Goal: Information Seeking & Learning: Understand process/instructions

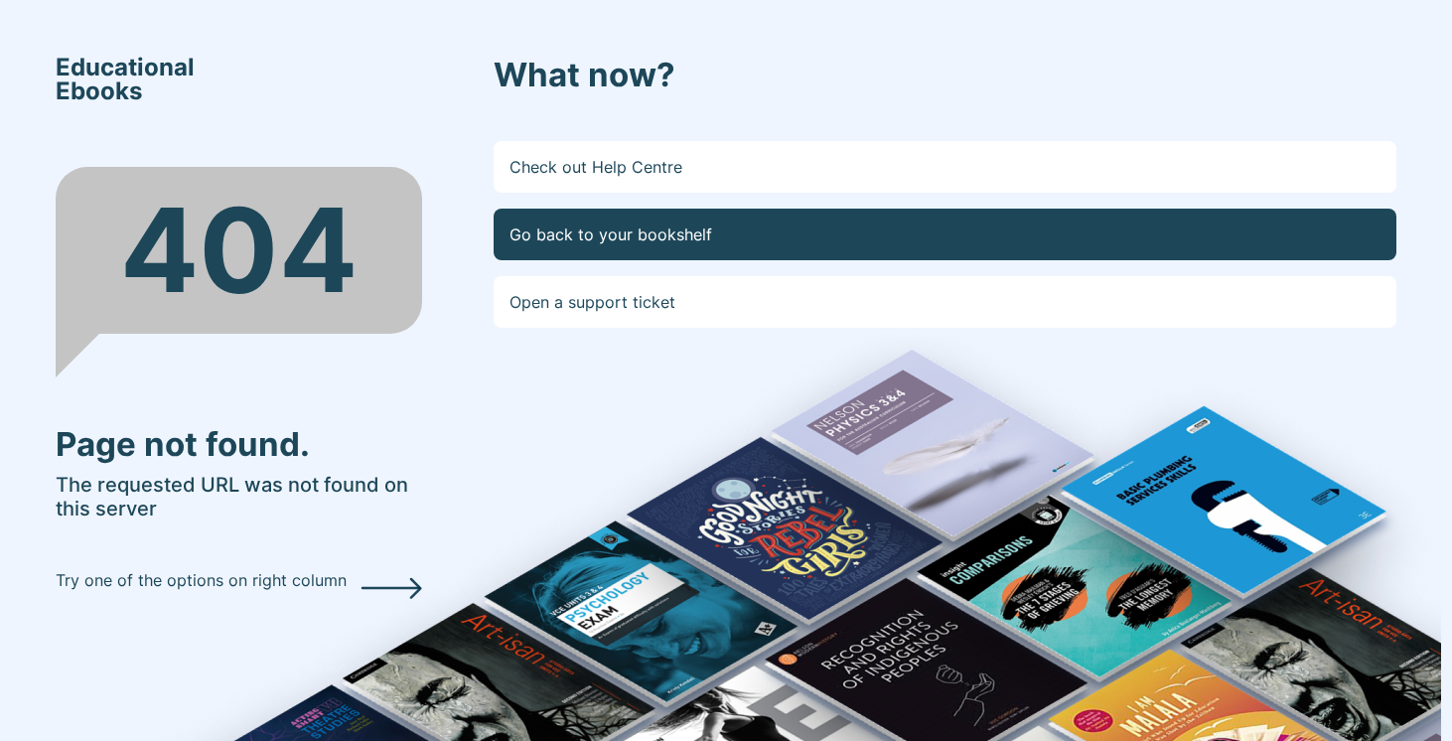
click at [625, 244] on link "Go back to your bookshelf" at bounding box center [945, 235] width 903 height 52
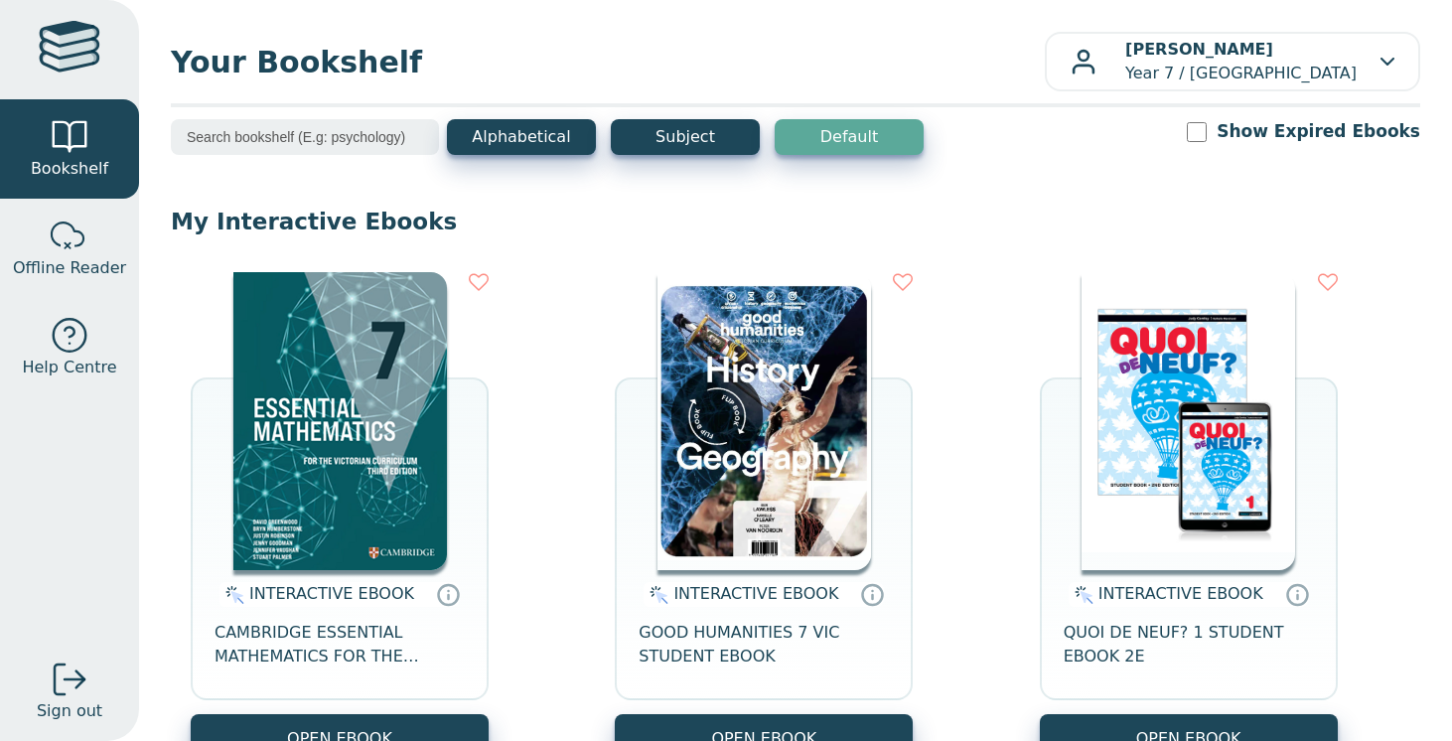
click at [1154, 435] on img at bounding box center [1187, 421] width 213 height 298
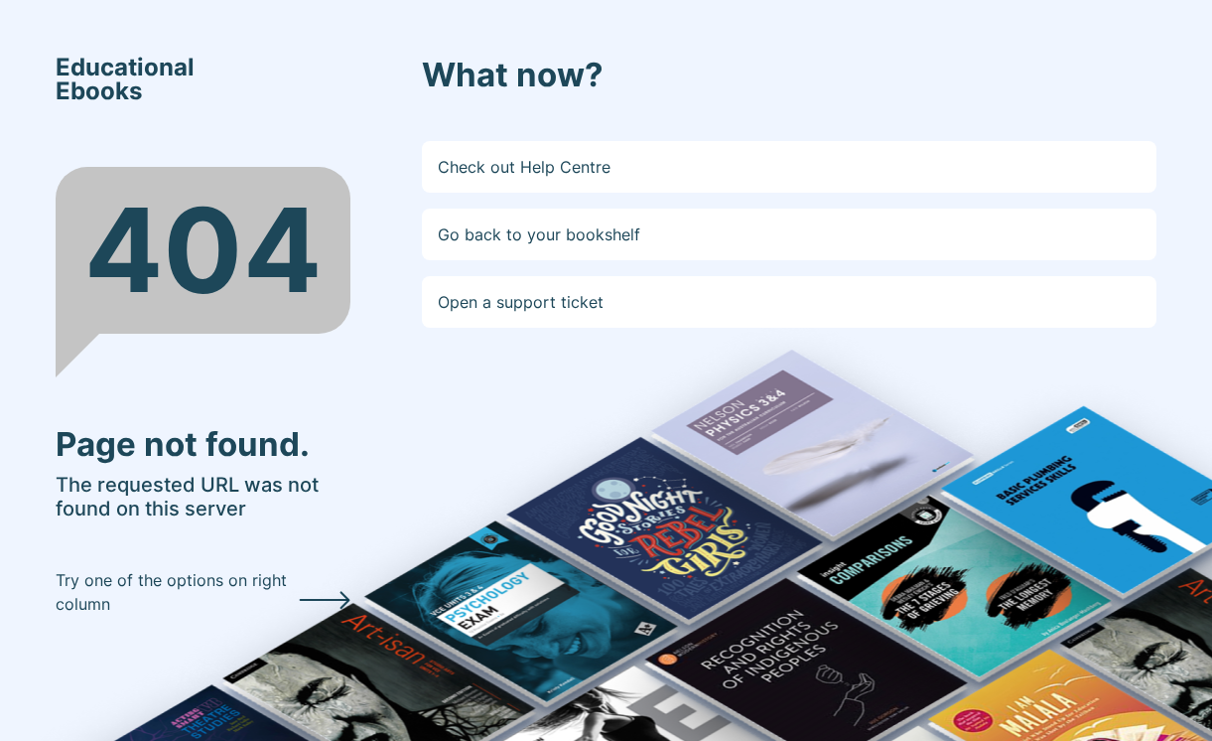
click at [161, 68] on span "Educational Ebooks" at bounding box center [125, 80] width 139 height 48
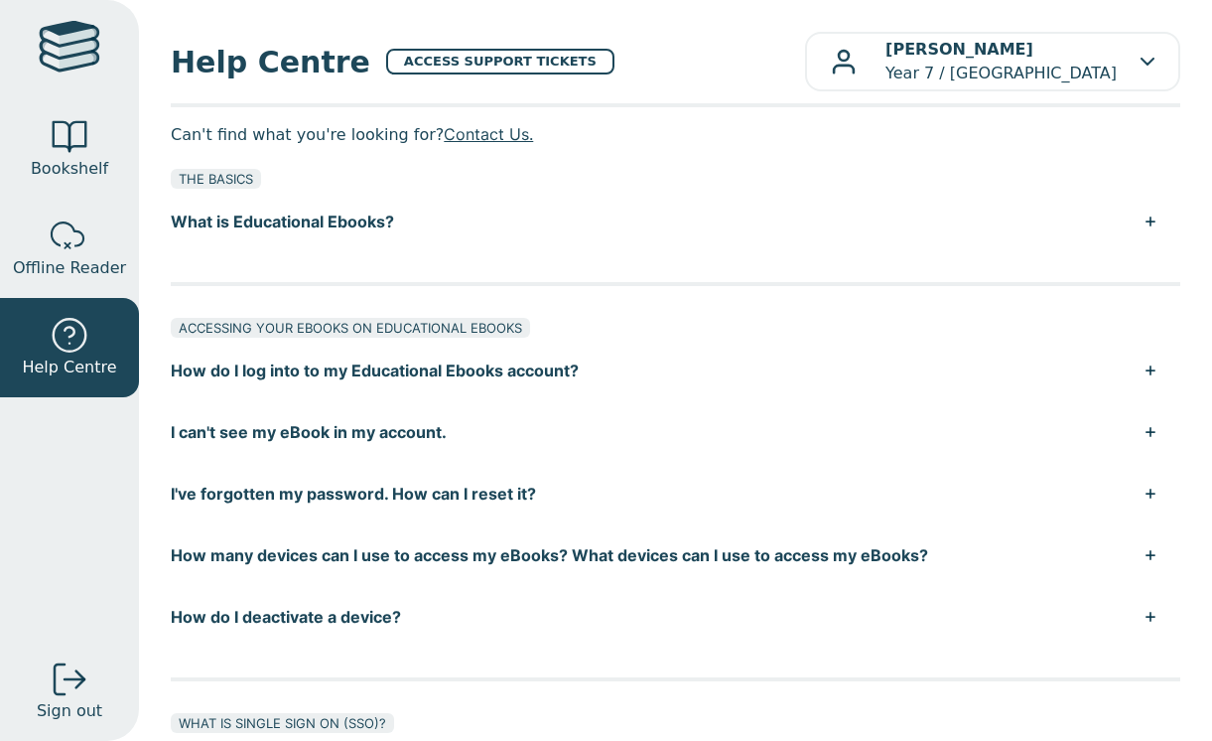
click at [1153, 373] on button "How do I log into to my Educational Ebooks account?" at bounding box center [676, 371] width 1010 height 62
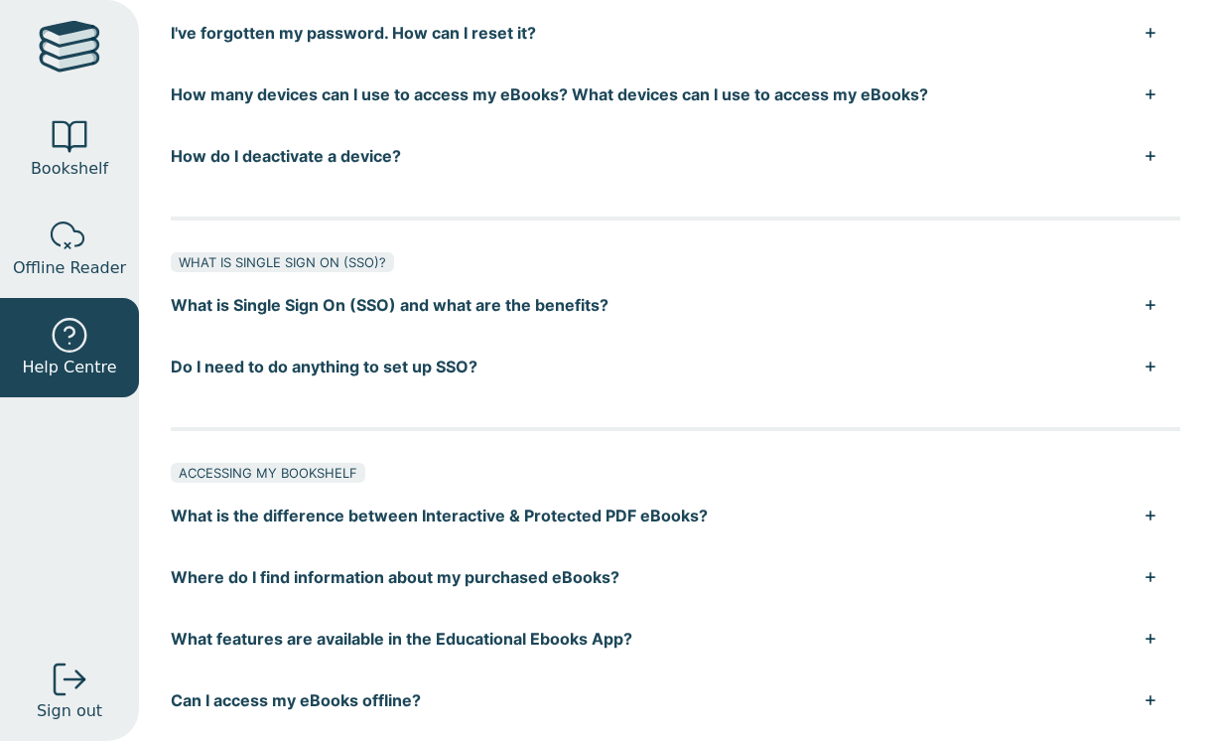
scroll to position [806, 0]
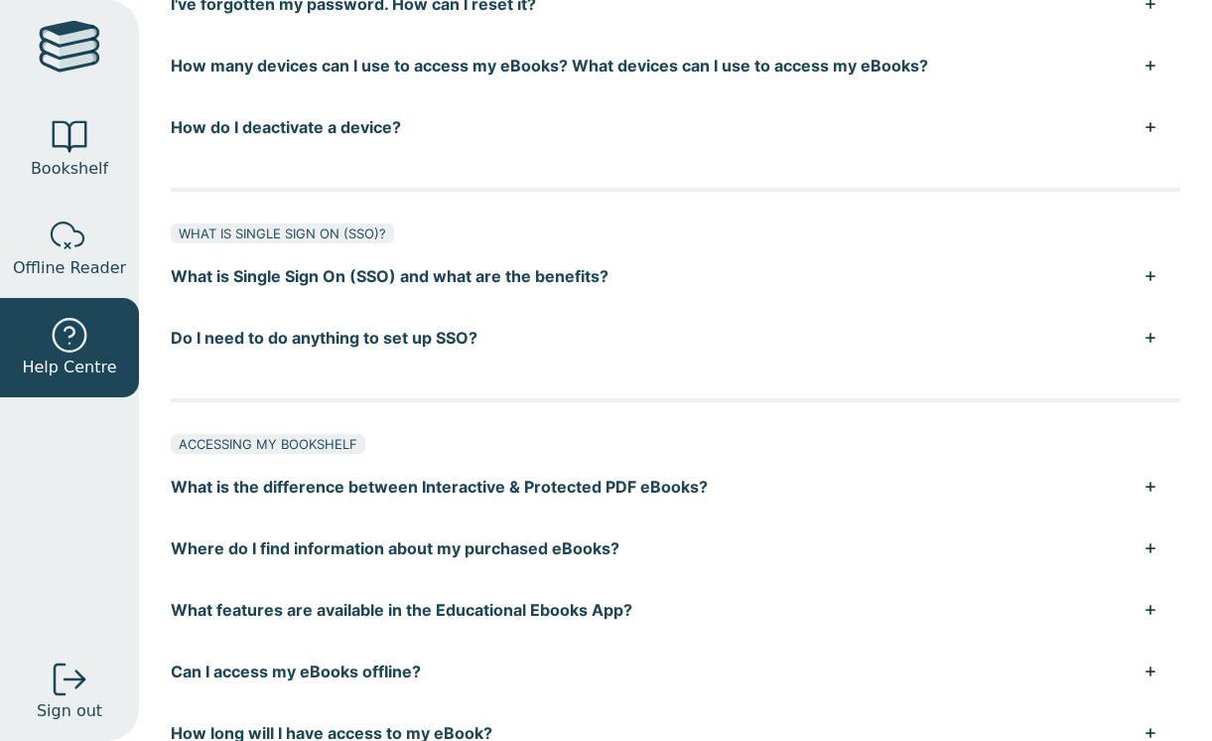
click at [1149, 339] on button "Do I need to do anything to set up SSO?" at bounding box center [676, 338] width 1010 height 62
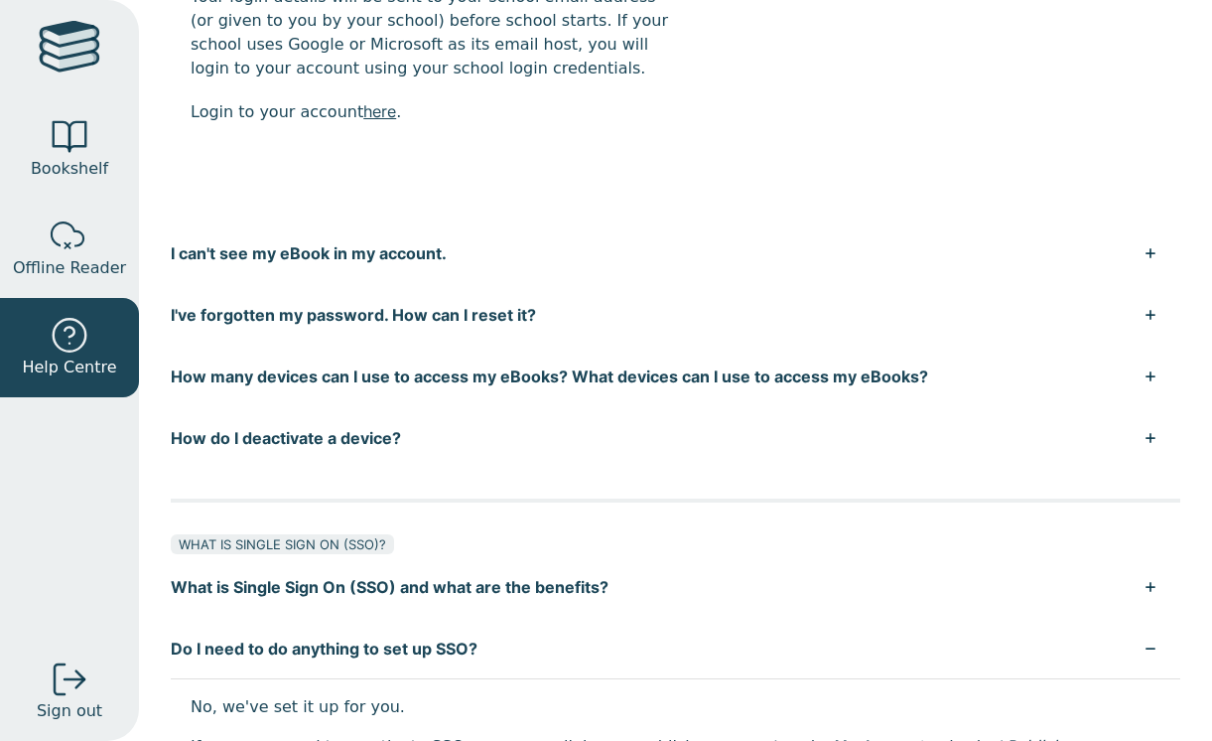
scroll to position [482, 0]
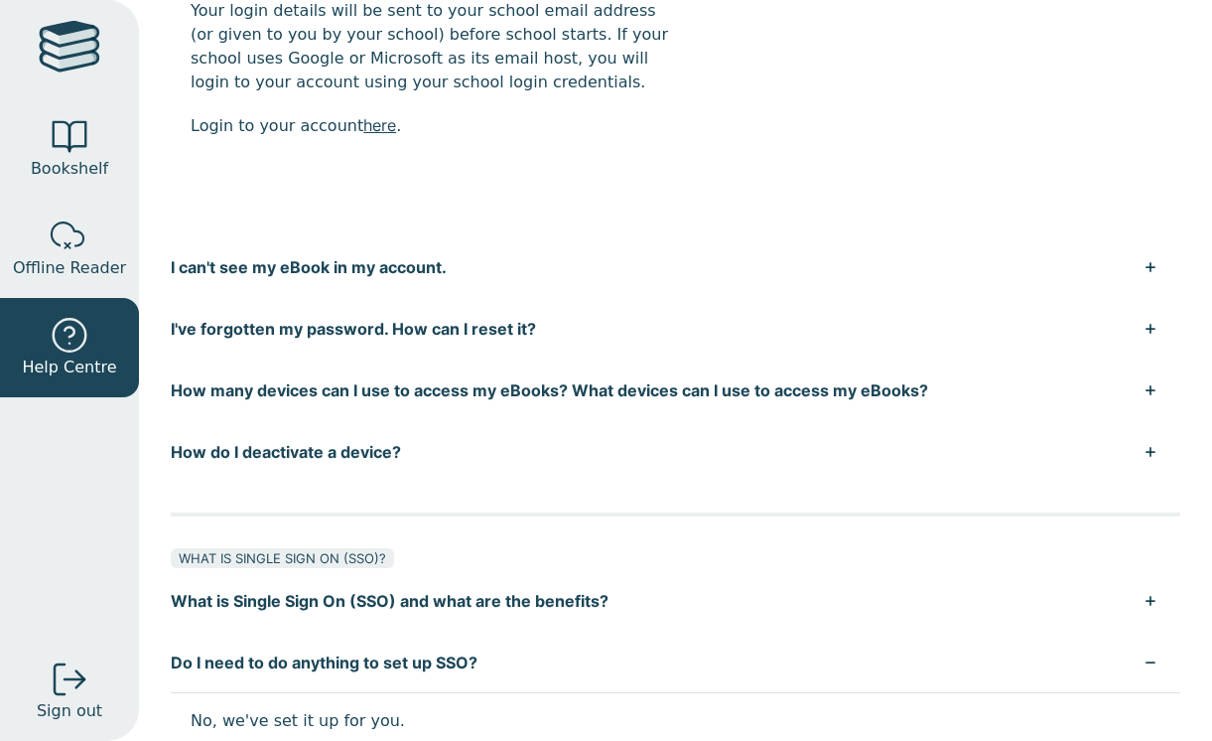
click at [72, 46] on div at bounding box center [70, 50] width 62 height 58
click at [77, 149] on div at bounding box center [70, 137] width 40 height 40
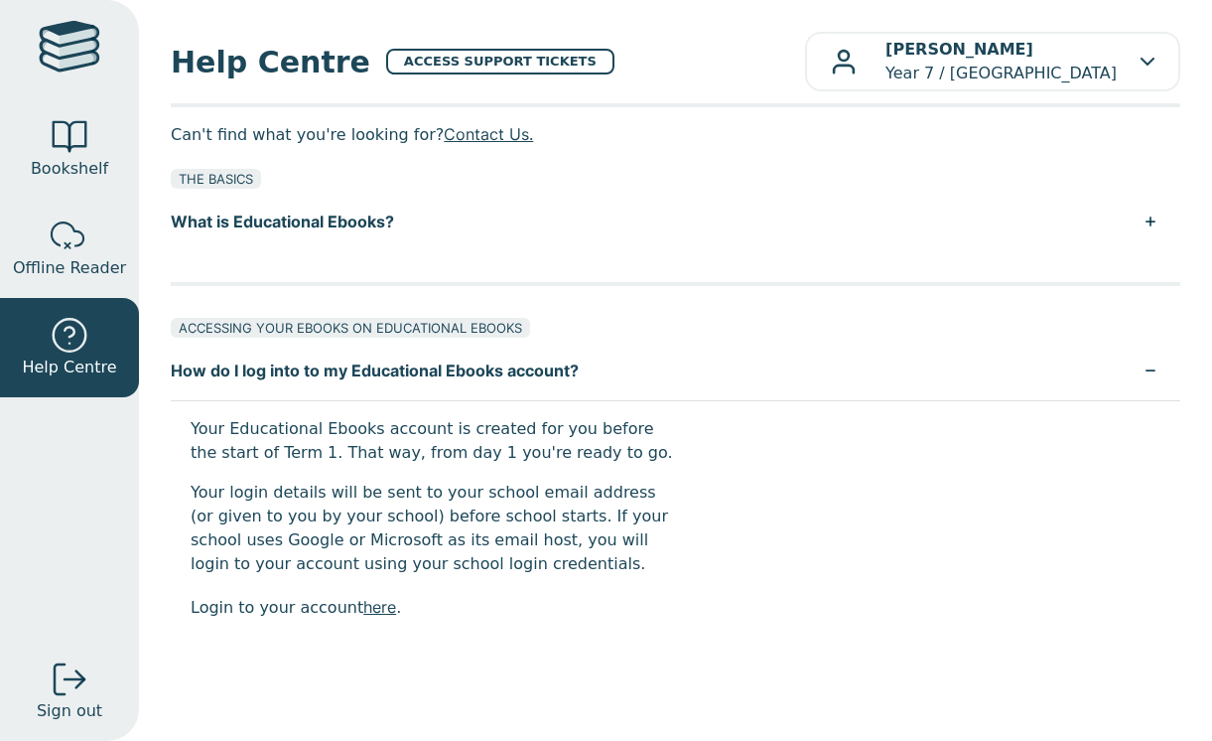
scroll to position [0, 0]
